Goal: Task Accomplishment & Management: Complete application form

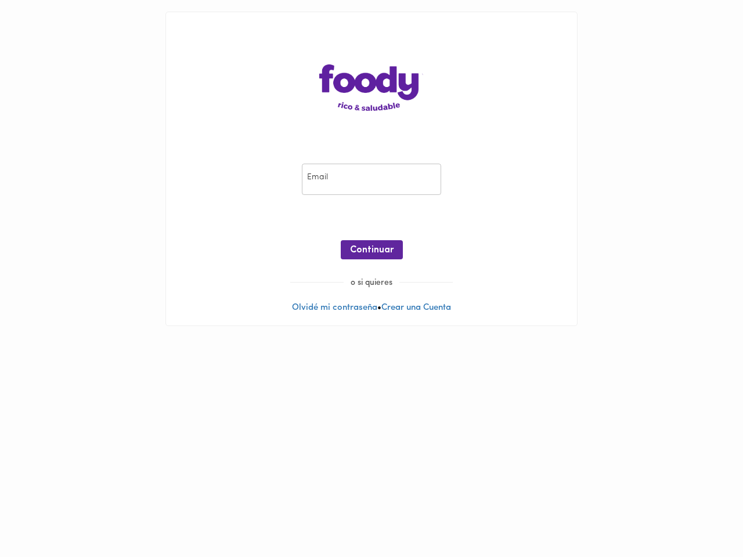
click at [372, 179] on input "email" at bounding box center [371, 180] width 139 height 32
click at [372, 250] on span "Continuar" at bounding box center [372, 250] width 44 height 11
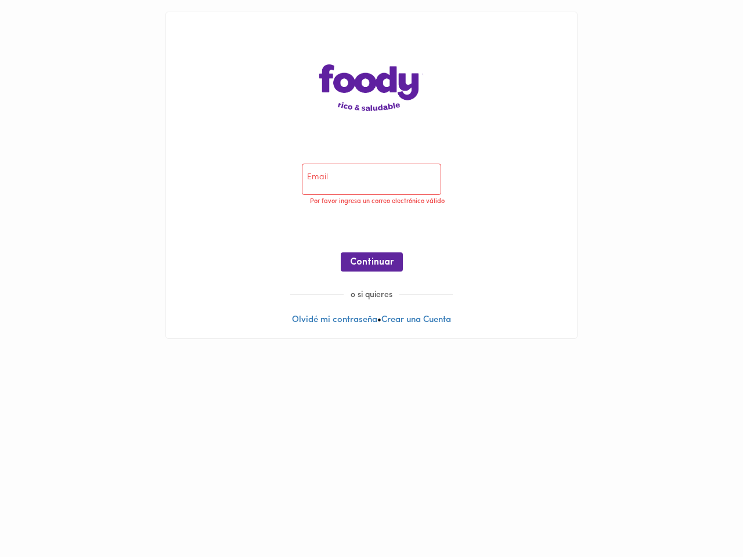
click at [332, 308] on div at bounding box center [372, 304] width 388 height 9
click at [418, 308] on div at bounding box center [372, 304] width 388 height 9
